Goal: Information Seeking & Learning: Learn about a topic

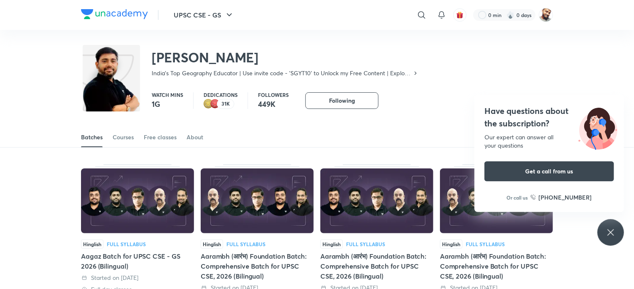
click at [621, 231] on div "Have questions about the subscription? Our expert can answer all your questions…" at bounding box center [611, 232] width 27 height 27
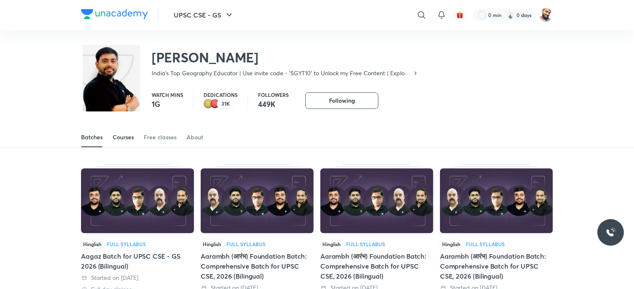
click at [123, 138] on div "Courses" at bounding box center [123, 137] width 21 height 8
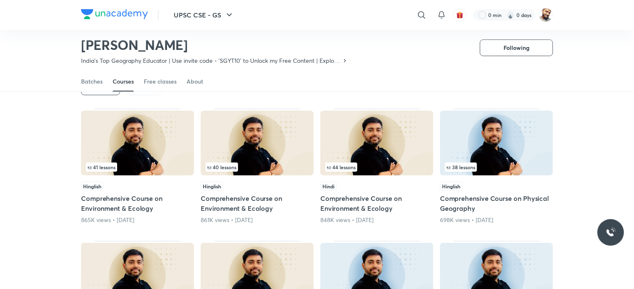
scroll to position [35, 0]
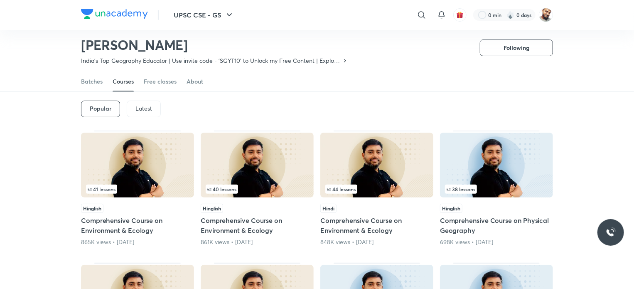
click at [138, 101] on div "Latest" at bounding box center [144, 109] width 34 height 17
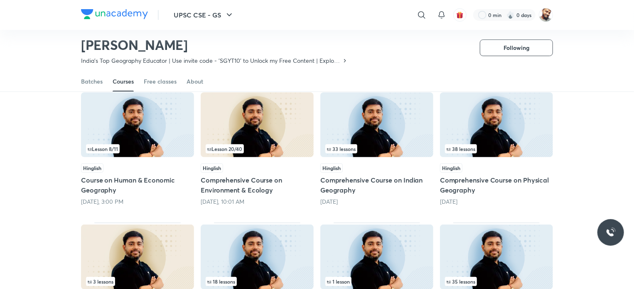
scroll to position [91, 0]
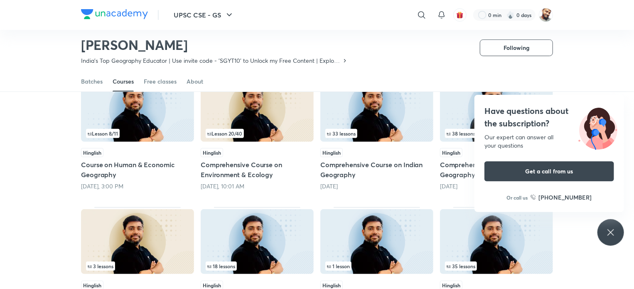
click at [613, 234] on icon at bounding box center [611, 232] width 10 height 10
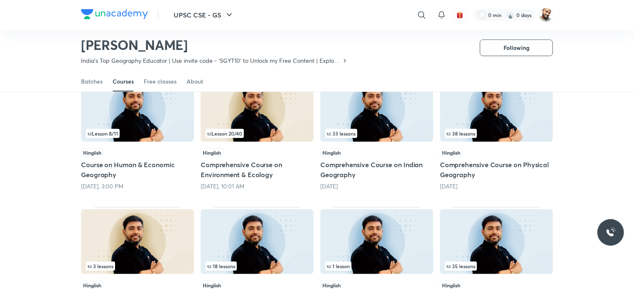
click at [340, 163] on h5 "Comprehensive Course on Indian Geography" at bounding box center [376, 170] width 113 height 20
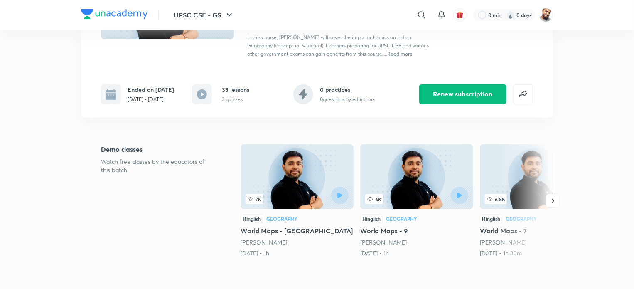
scroll to position [111, 0]
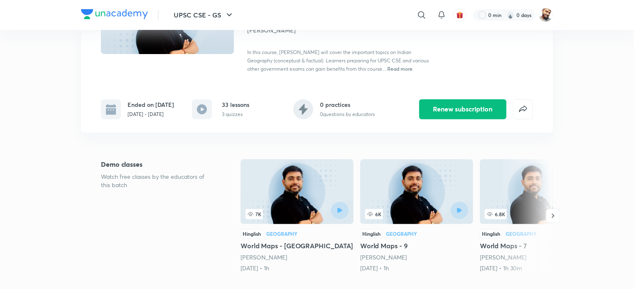
click at [146, 109] on div "Ended on Sep 19 Aug 4 - Sep 19, 2025" at bounding box center [151, 109] width 47 height 18
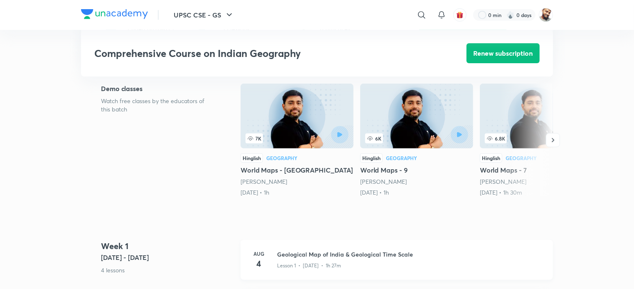
scroll to position [277, 0]
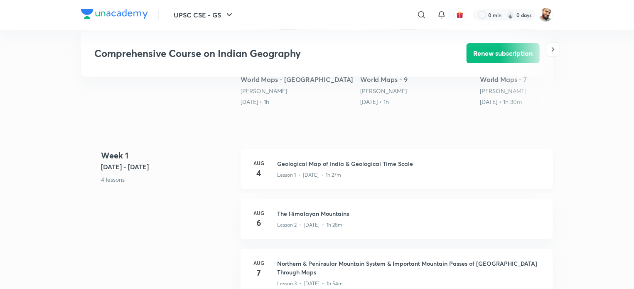
click at [357, 162] on h3 "Geological Map of India & Geological Time Scale" at bounding box center [410, 163] width 266 height 9
click at [310, 166] on h3 "Geological Map of India & Geological Time Scale" at bounding box center [410, 163] width 266 height 9
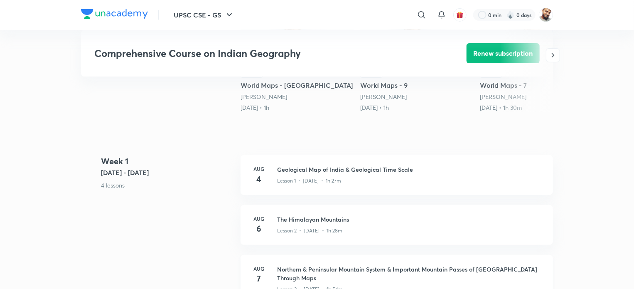
scroll to position [332, 0]
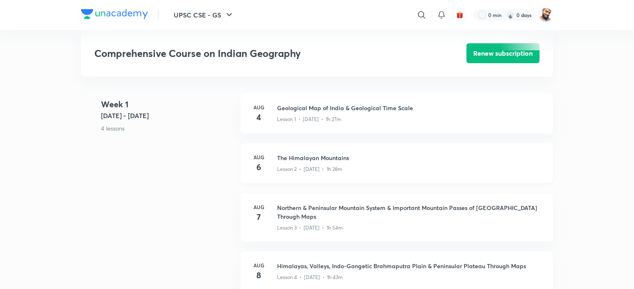
drag, startPoint x: 317, startPoint y: 157, endPoint x: 327, endPoint y: 158, distance: 10.0
click at [317, 157] on h3 "The Himalayan Mountains" at bounding box center [410, 157] width 266 height 9
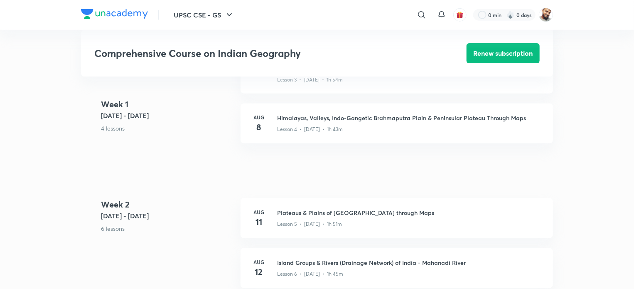
scroll to position [388, 0]
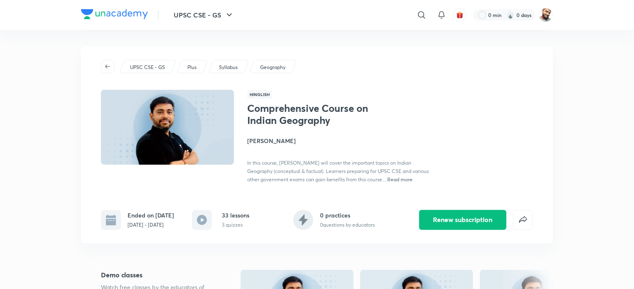
click at [190, 66] on p "Plus" at bounding box center [191, 67] width 9 height 7
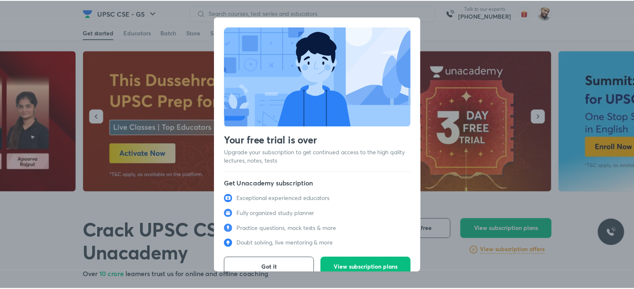
scroll to position [11, 0]
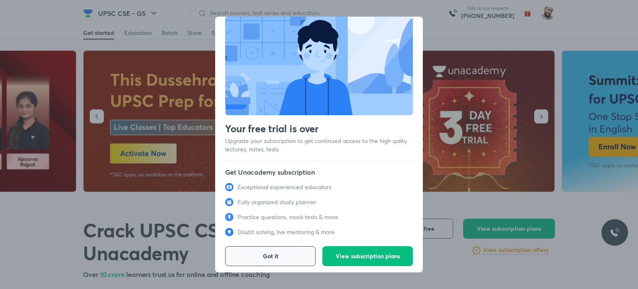
click at [279, 254] on button "Got it" at bounding box center [270, 256] width 91 height 20
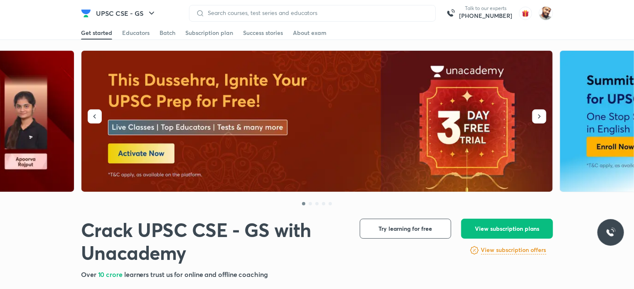
scroll to position [166, 0]
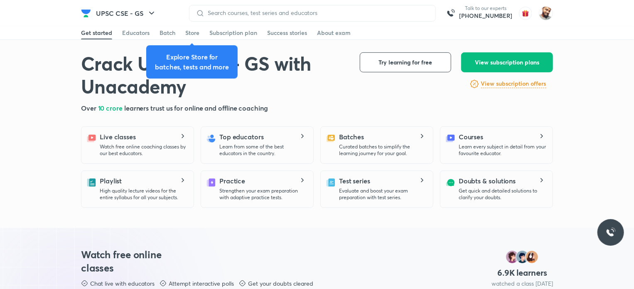
click at [264, 146] on p "Learn from some of the best educators in the country." at bounding box center [262, 149] width 87 height 13
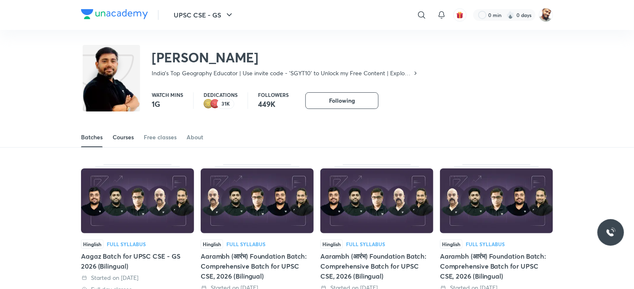
click at [126, 133] on div "Courses" at bounding box center [123, 137] width 21 height 8
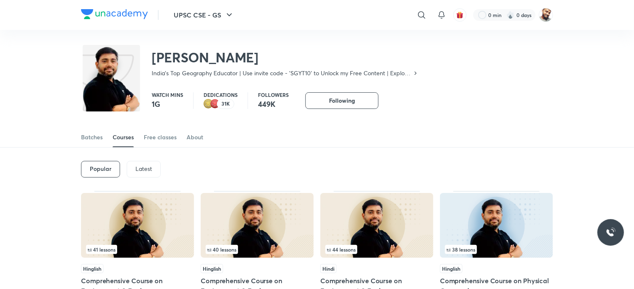
click at [140, 170] on p "Latest" at bounding box center [143, 168] width 17 height 7
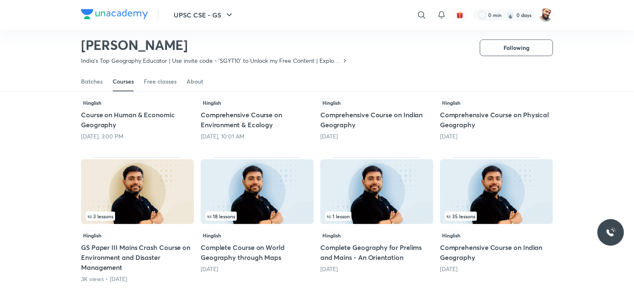
scroll to position [196, 0]
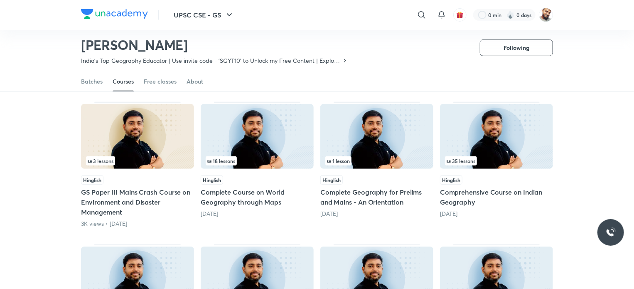
click at [455, 192] on h5 "Comprehensive Course on Indian Geography" at bounding box center [496, 197] width 113 height 20
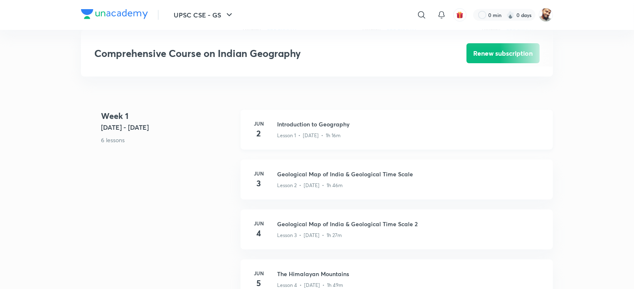
scroll to position [332, 0]
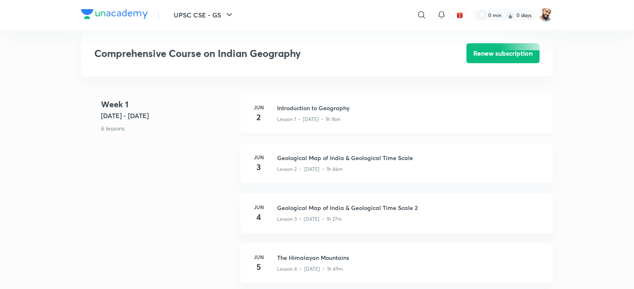
click at [321, 105] on h3 "Introduction to Geography" at bounding box center [410, 107] width 266 height 9
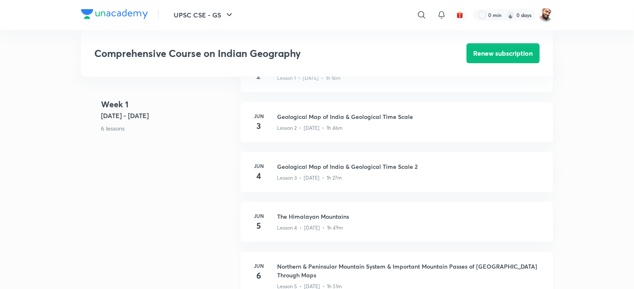
scroll to position [499, 0]
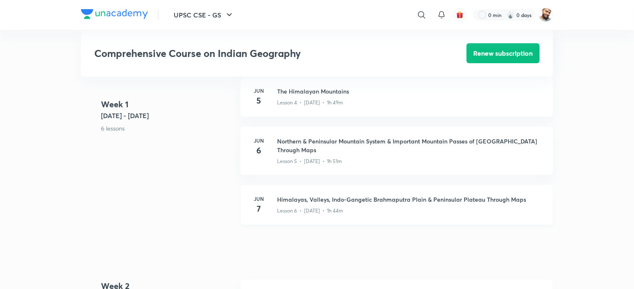
click at [323, 195] on h3 "Himalayas, Valleys, Indo-Gangetic Brahmaputra Plain & Peninsular Plateau Throug…" at bounding box center [410, 199] width 266 height 9
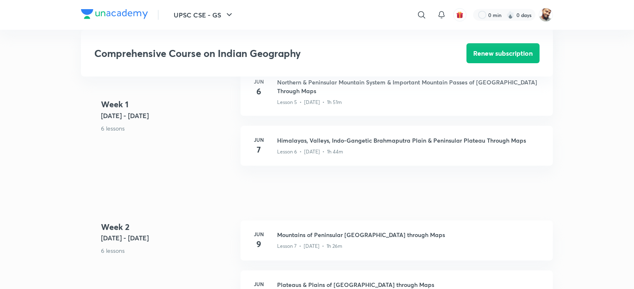
scroll to position [443, 0]
